Goal: Task Accomplishment & Management: Complete application form

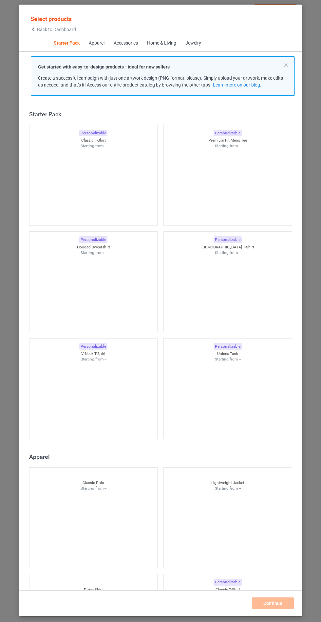
scroll to position [8, 0]
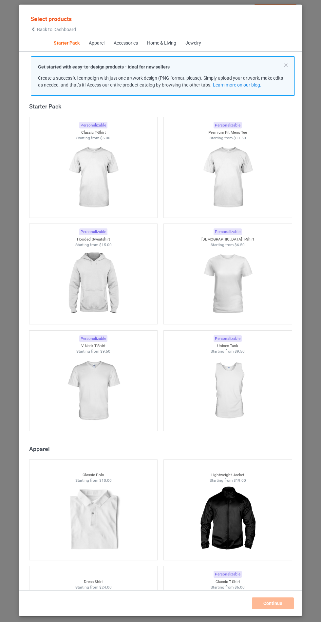
click at [88, 284] on img at bounding box center [93, 283] width 59 height 73
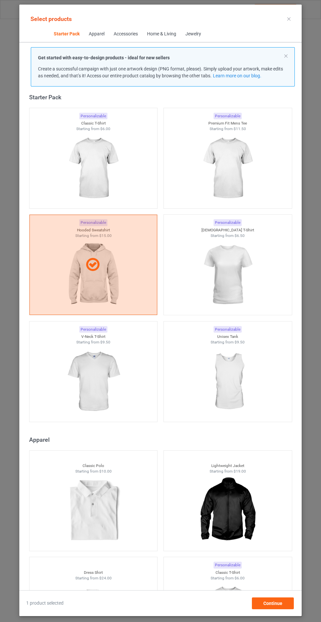
scroll to position [38, 0]
click at [273, 606] on span "Continue" at bounding box center [272, 603] width 19 height 5
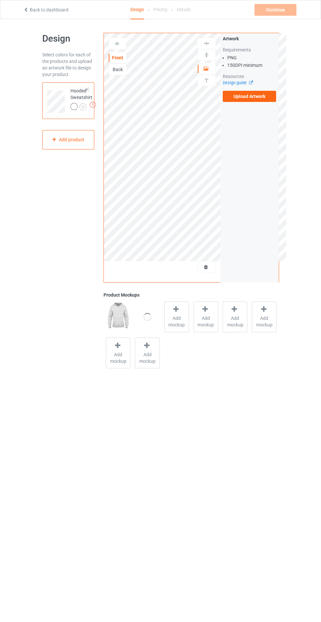
click at [179, 317] on span "Add mockup" at bounding box center [177, 321] width 24 height 13
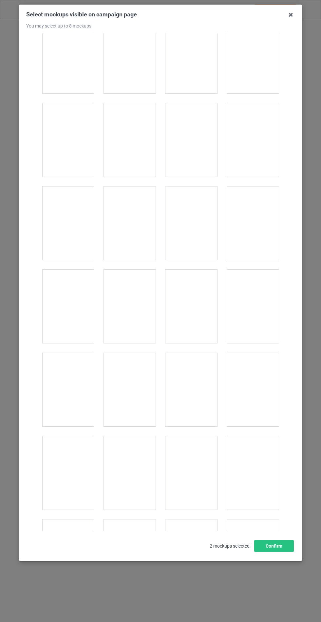
scroll to position [5288, 0]
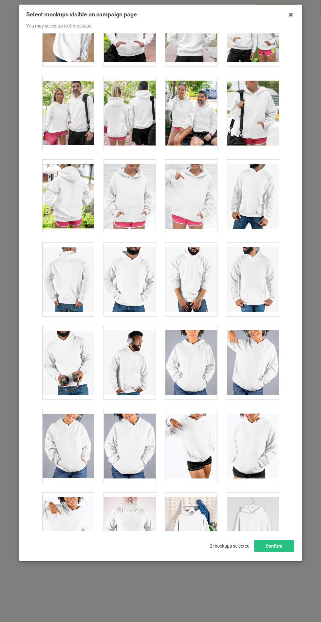
click at [126, 202] on div at bounding box center [130, 196] width 52 height 73
click at [138, 193] on div at bounding box center [130, 196] width 52 height 73
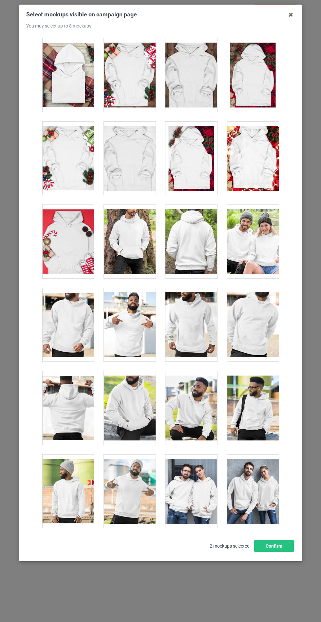
scroll to position [4597, 0]
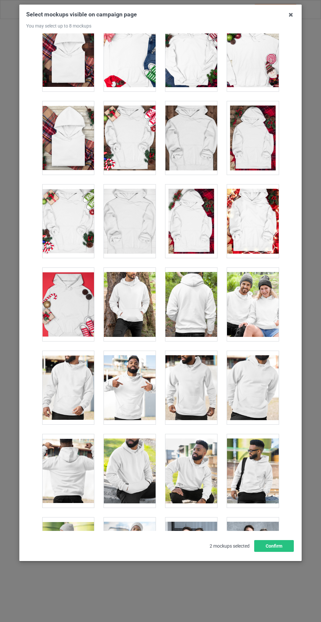
click at [79, 294] on div at bounding box center [68, 304] width 52 height 73
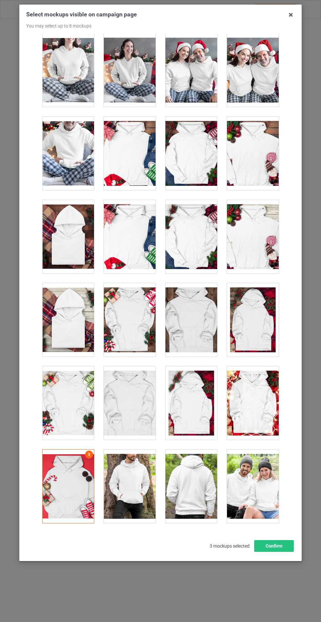
scroll to position [4410, 0]
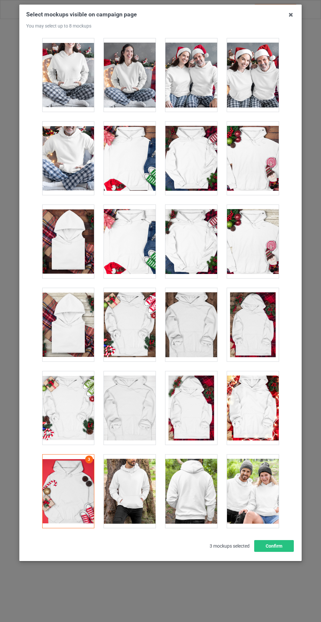
click at [245, 244] on div at bounding box center [253, 241] width 52 height 73
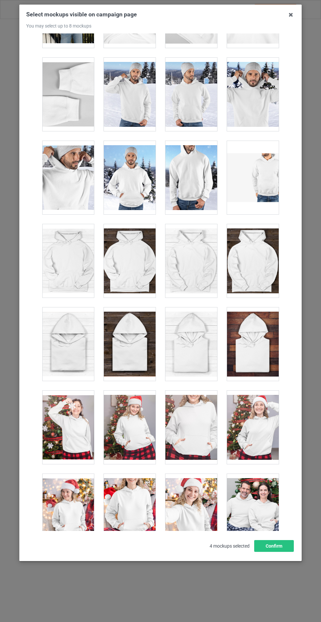
scroll to position [3807, 0]
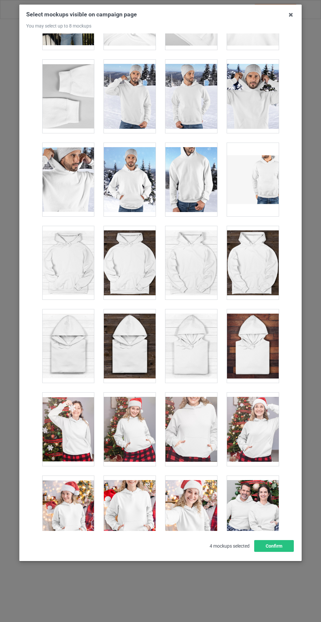
click at [84, 259] on div at bounding box center [68, 262] width 52 height 73
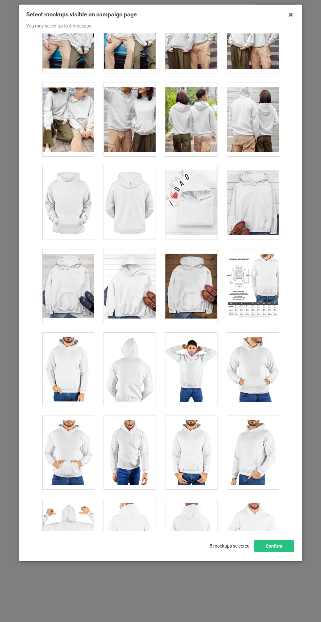
scroll to position [3035, 0]
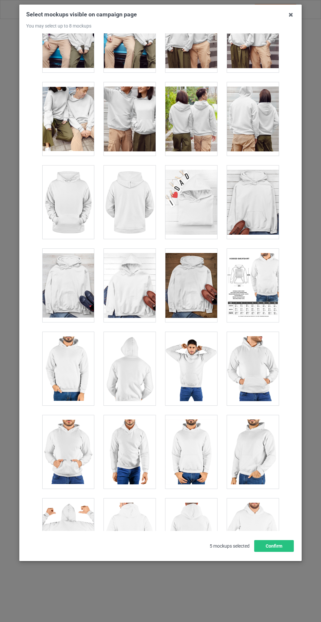
click at [251, 213] on div at bounding box center [253, 201] width 52 height 73
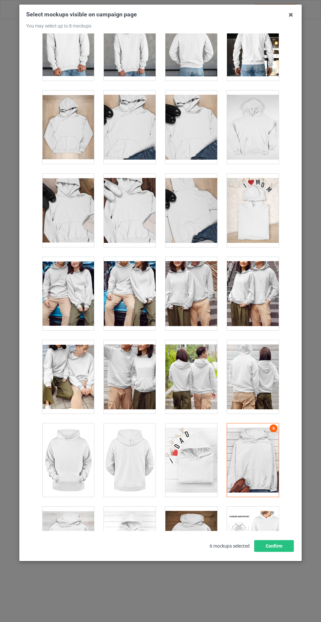
scroll to position [2777, 0]
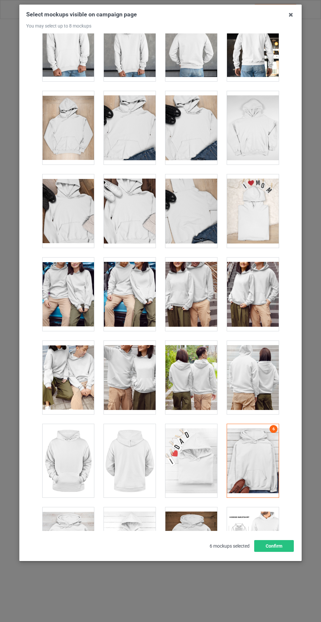
click at [202, 220] on div at bounding box center [191, 210] width 52 height 73
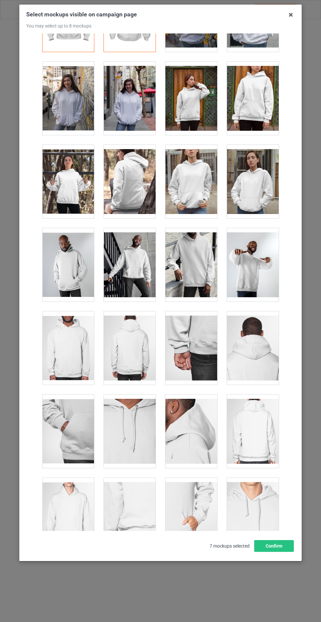
scroll to position [0, 0]
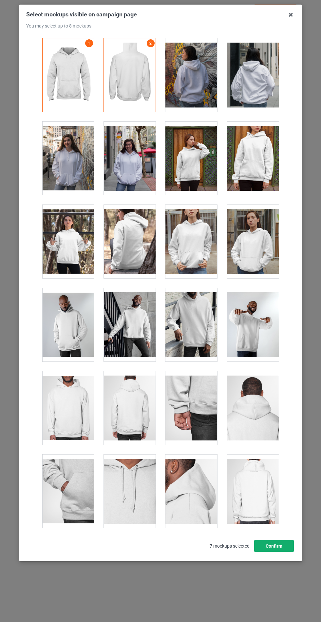
click at [290, 552] on button "Confirm" at bounding box center [274, 546] width 40 height 12
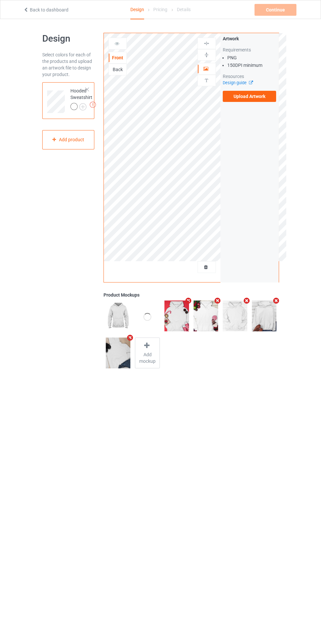
click at [0, 0] on img at bounding box center [0, 0] width 0 height 0
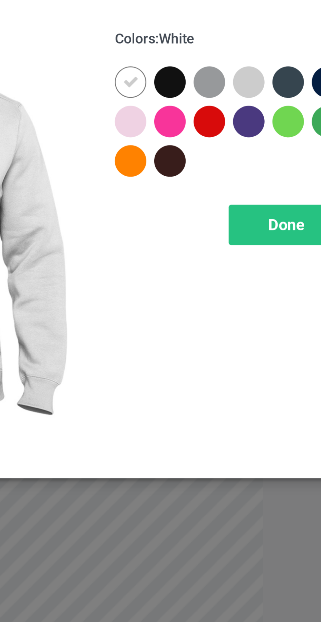
click at [187, 51] on div at bounding box center [186, 53] width 12 height 12
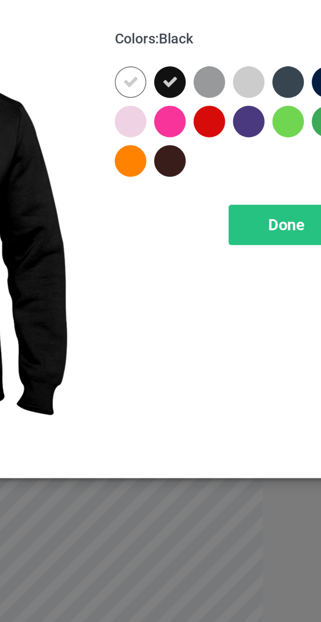
click at [203, 56] on div at bounding box center [201, 53] width 12 height 12
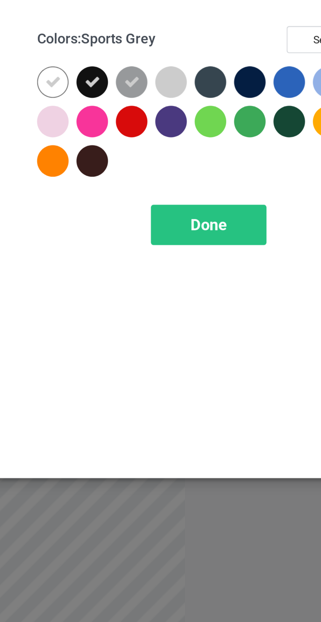
click at [232, 51] on div at bounding box center [230, 53] width 12 height 12
click at [244, 53] on div at bounding box center [245, 53] width 12 height 12
click at [256, 68] on div at bounding box center [260, 67] width 12 height 12
click at [225, 100] on div "Done" at bounding box center [229, 105] width 43 height 15
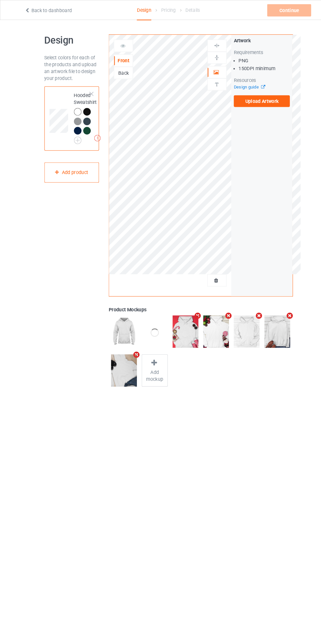
click at [265, 99] on label "Upload Artwork" at bounding box center [250, 96] width 54 height 11
click at [0, 0] on input "Upload Artwork" at bounding box center [0, 0] width 0 height 0
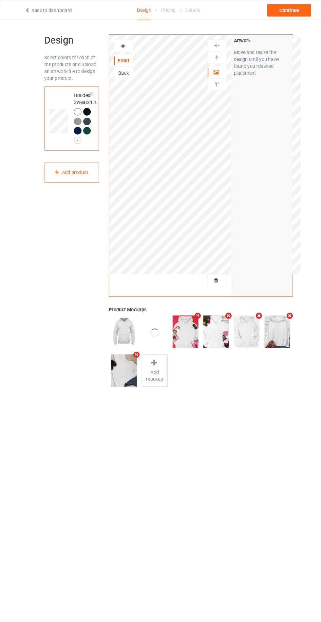
click at [109, 41] on div at bounding box center [118, 43] width 18 height 7
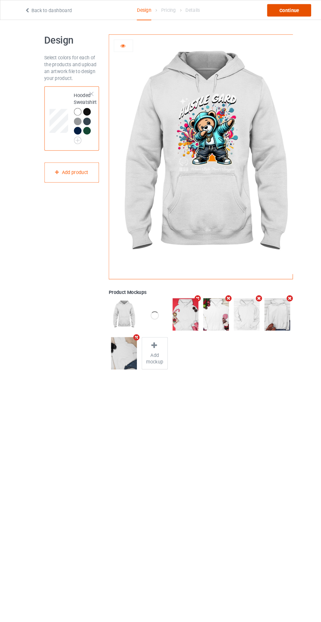
click at [262, 13] on div "Continue" at bounding box center [276, 10] width 42 height 12
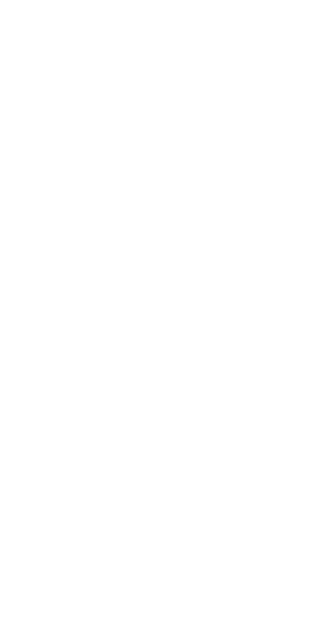
click at [51, 508] on body at bounding box center [160, 311] width 321 height 622
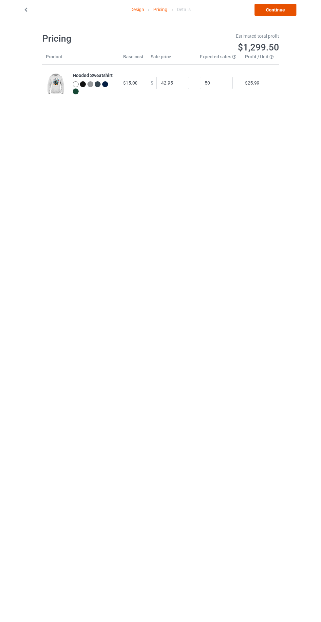
click at [262, 10] on link "Continue" at bounding box center [276, 10] width 42 height 12
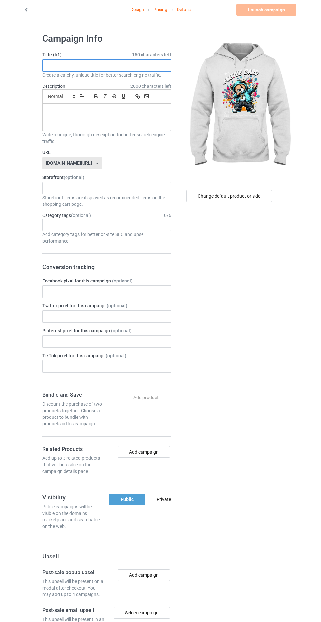
click at [65, 66] on input "text" at bounding box center [106, 65] width 129 height 12
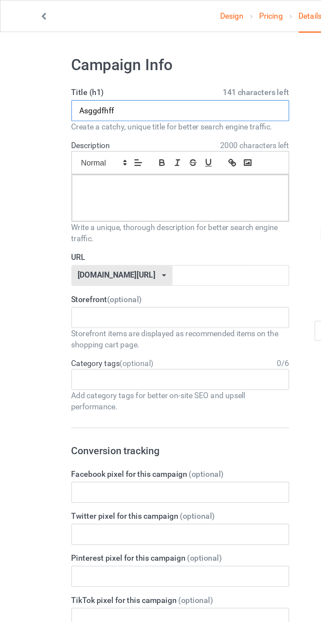
type input "Asggdfhff"
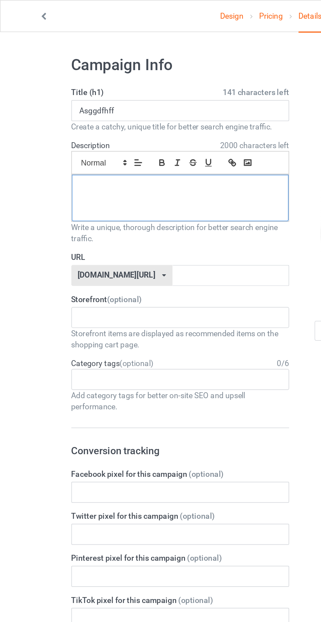
click at [61, 120] on div at bounding box center [107, 118] width 128 height 28
click at [102, 164] on input "text" at bounding box center [136, 163] width 69 height 12
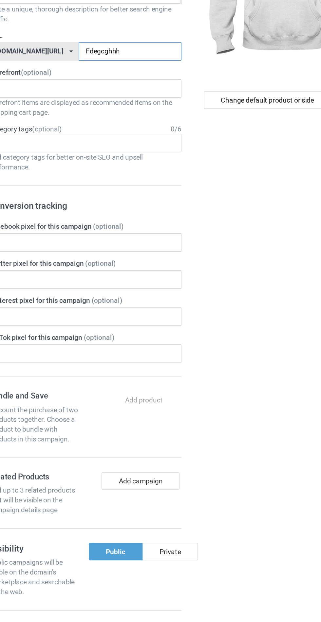
type input "Fdegcghhh"
click at [165, 502] on div "Private" at bounding box center [163, 499] width 37 height 12
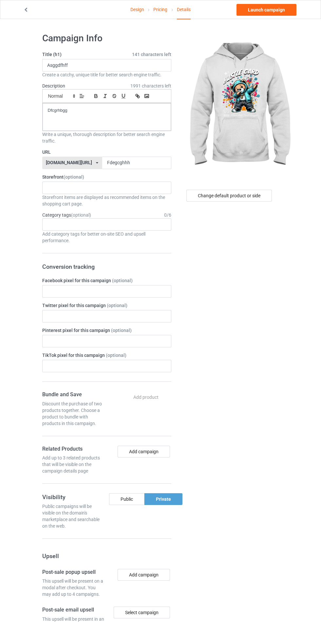
scroll to position [5, 0]
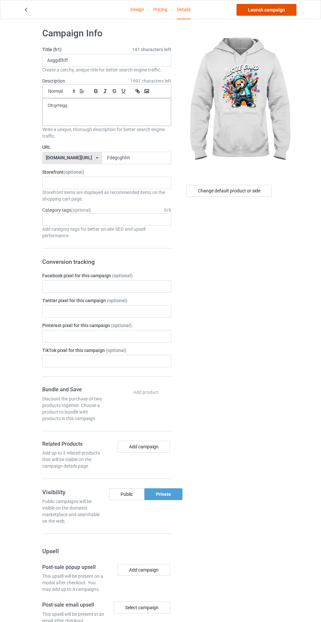
click at [256, 10] on link "Launch campaign" at bounding box center [267, 10] width 60 height 12
